Goal: Task Accomplishment & Management: Manage account settings

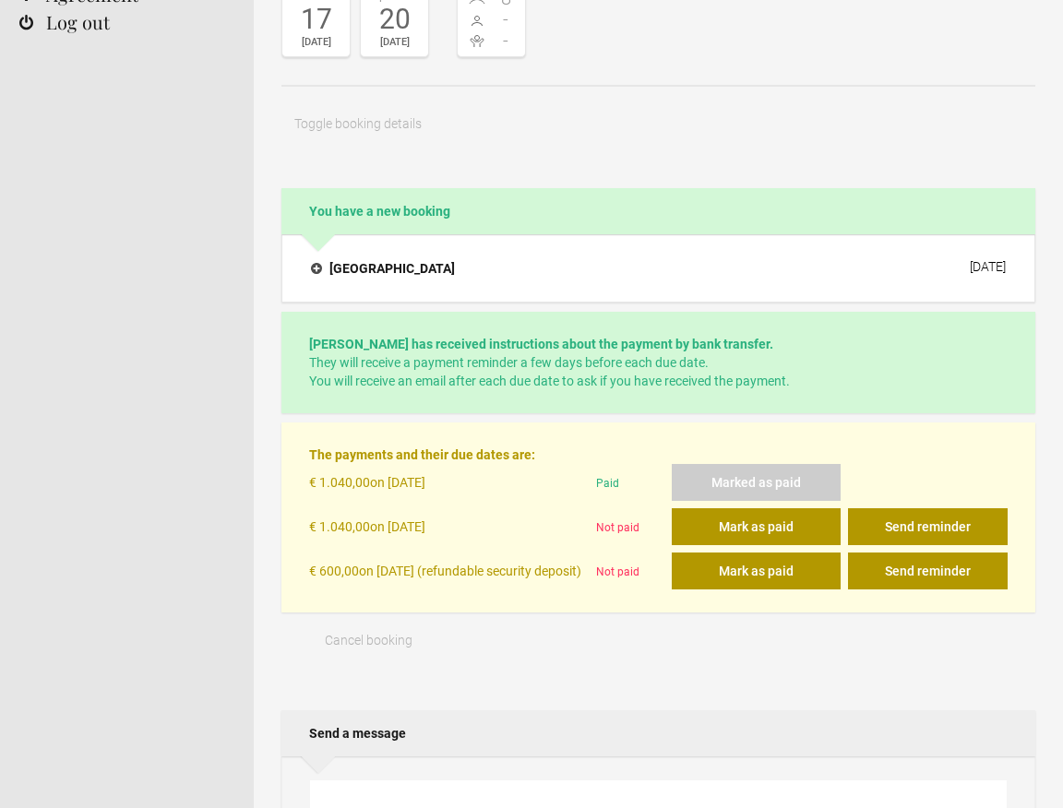
scroll to position [234, 0]
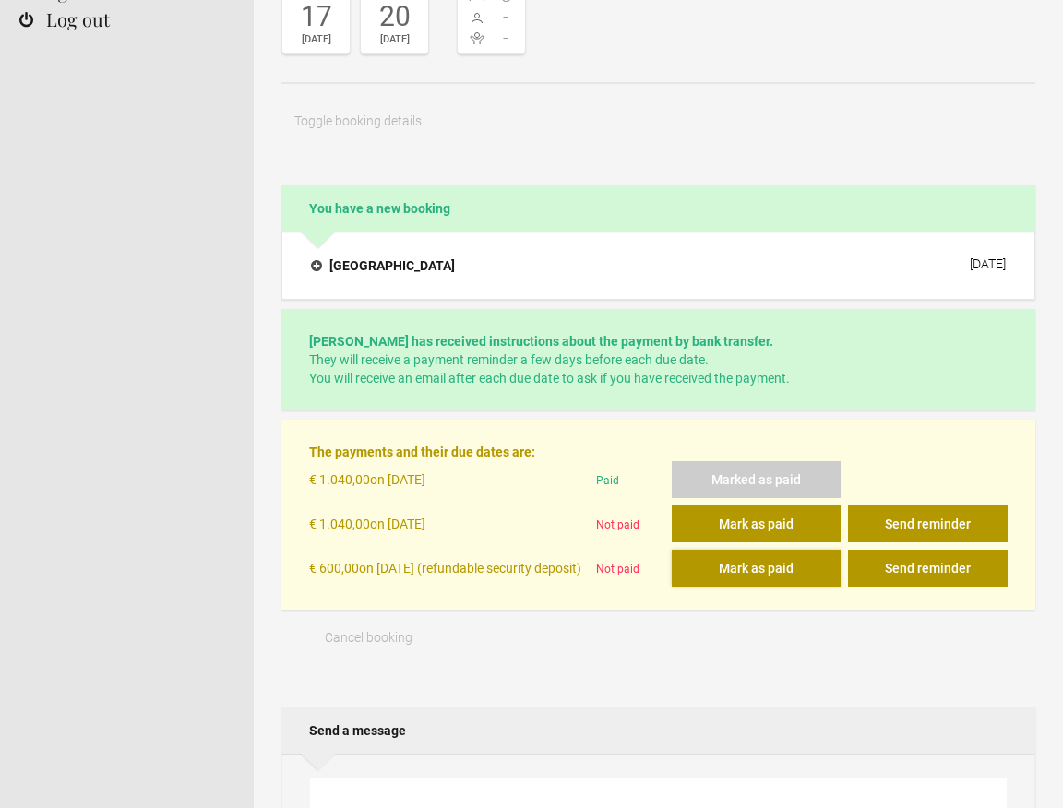
click at [758, 569] on button "Mark as paid" at bounding box center [755, 568] width 169 height 37
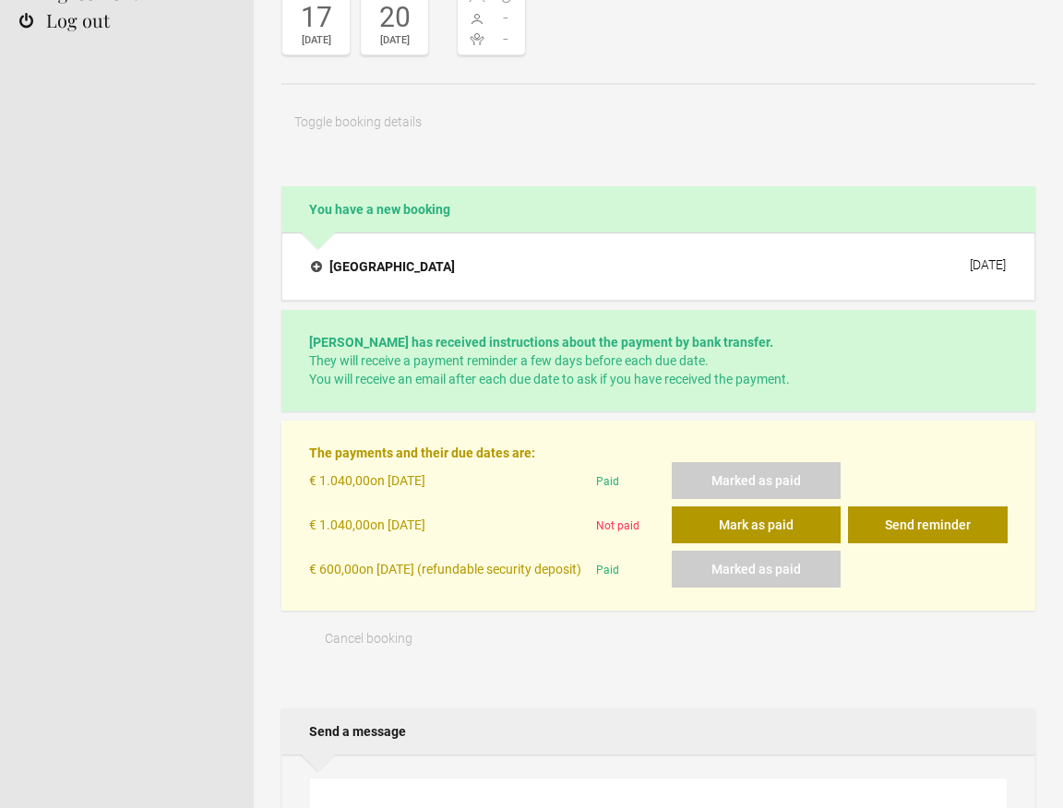
scroll to position [236, 0]
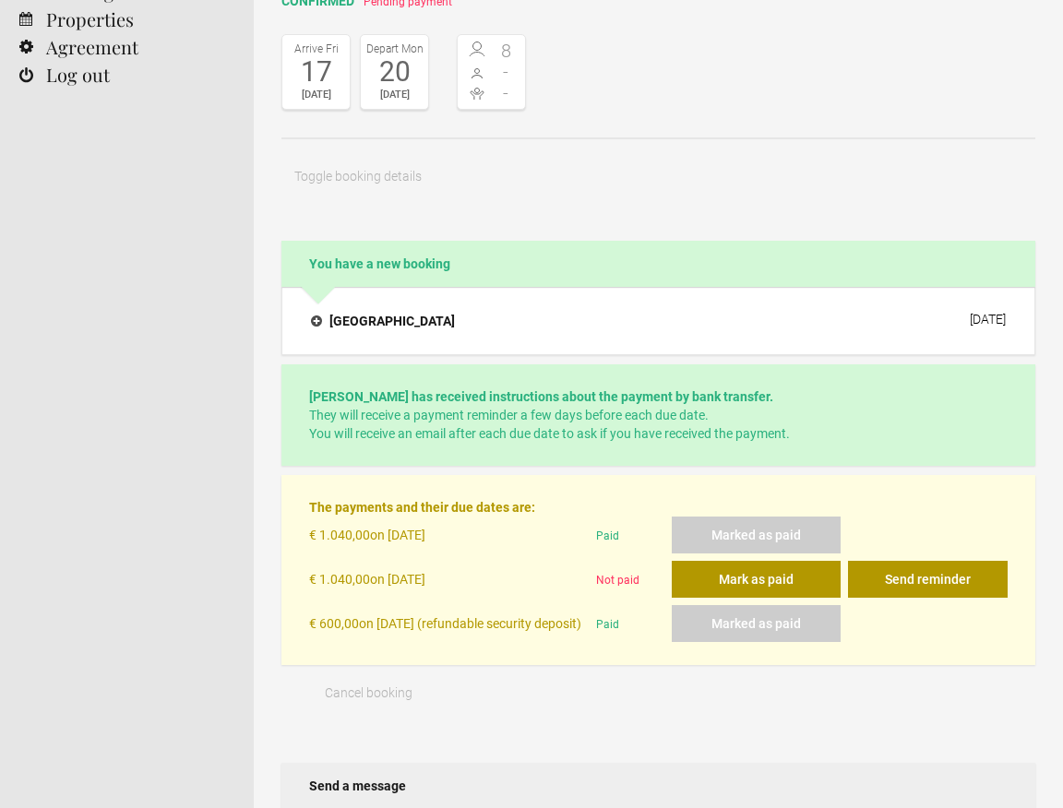
scroll to position [219, 0]
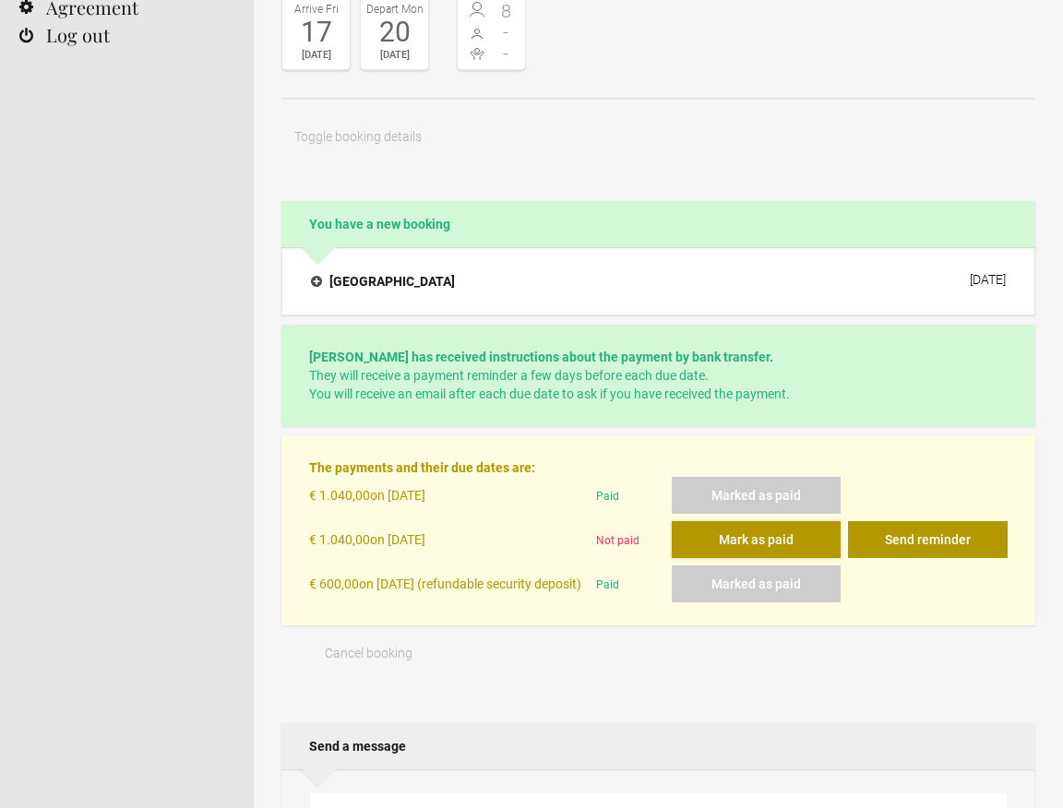
click at [742, 546] on button "Mark as paid" at bounding box center [755, 539] width 169 height 37
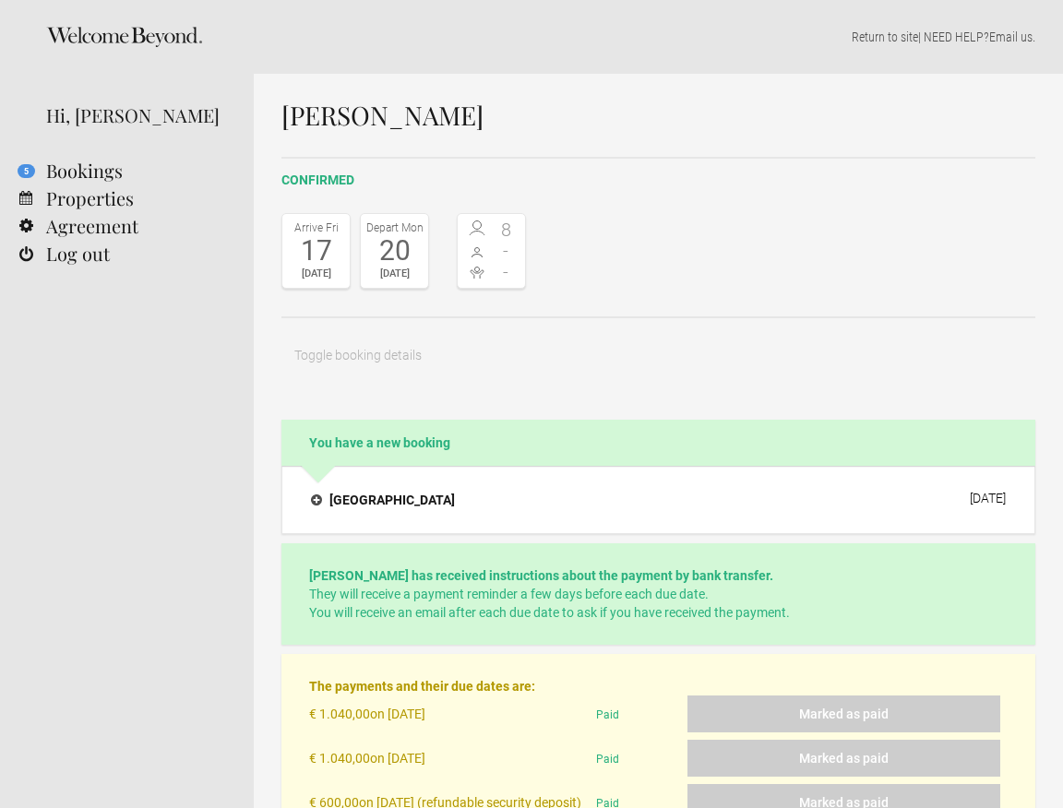
click at [238, 459] on header "Home Search Collections Remote work Photoshoot locations City breaks Family hol…" at bounding box center [127, 726] width 254 height 1452
